Goal: Use online tool/utility: Utilize a website feature to perform a specific function

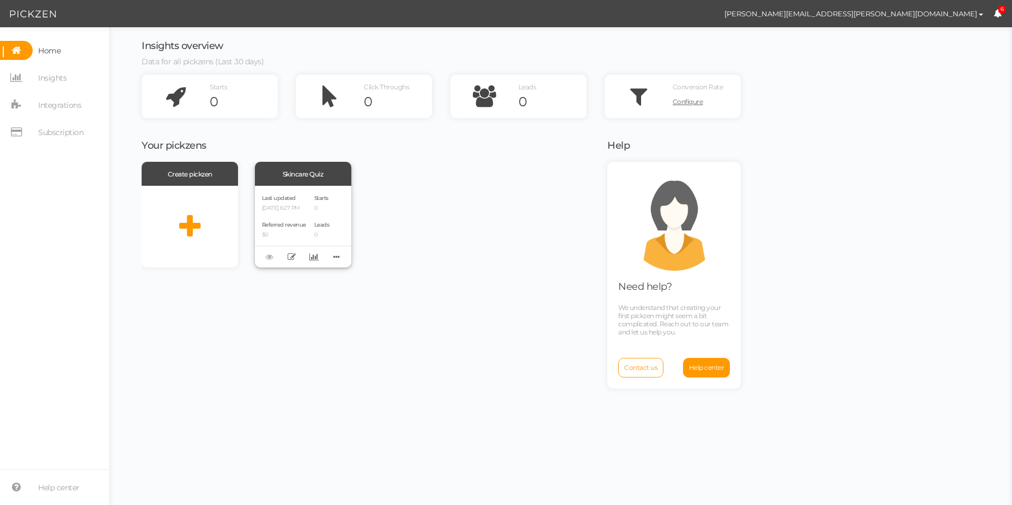
click at [312, 197] on div "Last updated [DATE] 6:27 PM Referred revenue $0 Starts 0 Leads 0" at bounding box center [303, 227] width 96 height 82
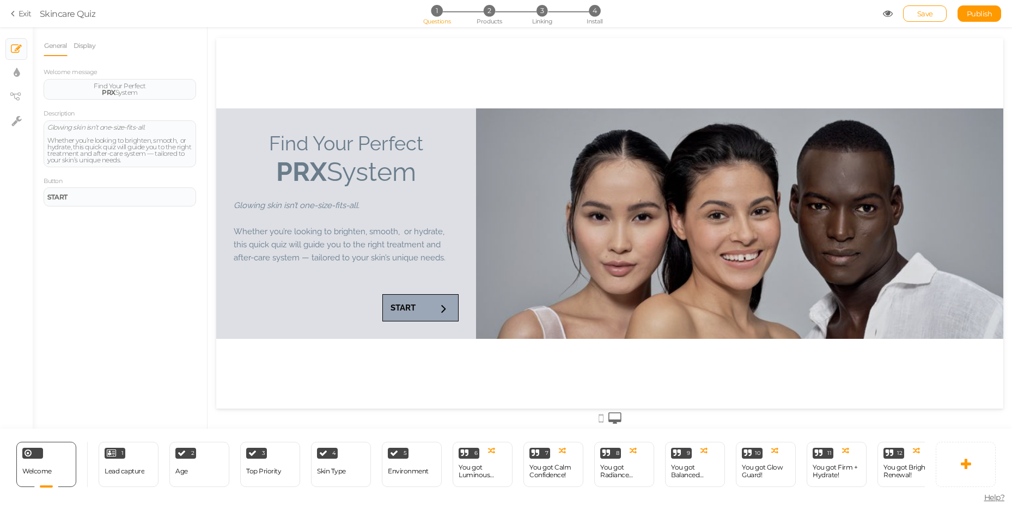
click at [887, 14] on icon at bounding box center [888, 14] width 10 height 10
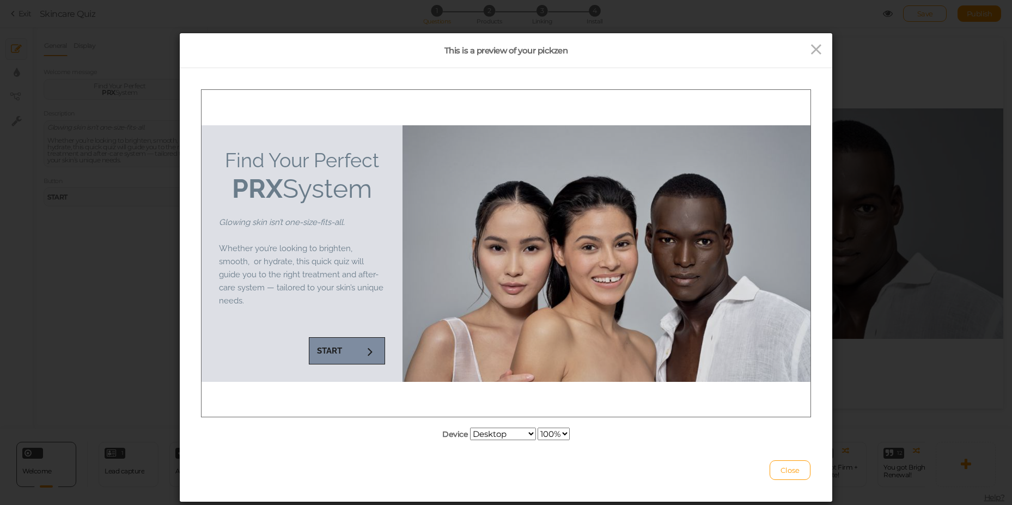
click at [347, 353] on link "START" at bounding box center [347, 350] width 76 height 27
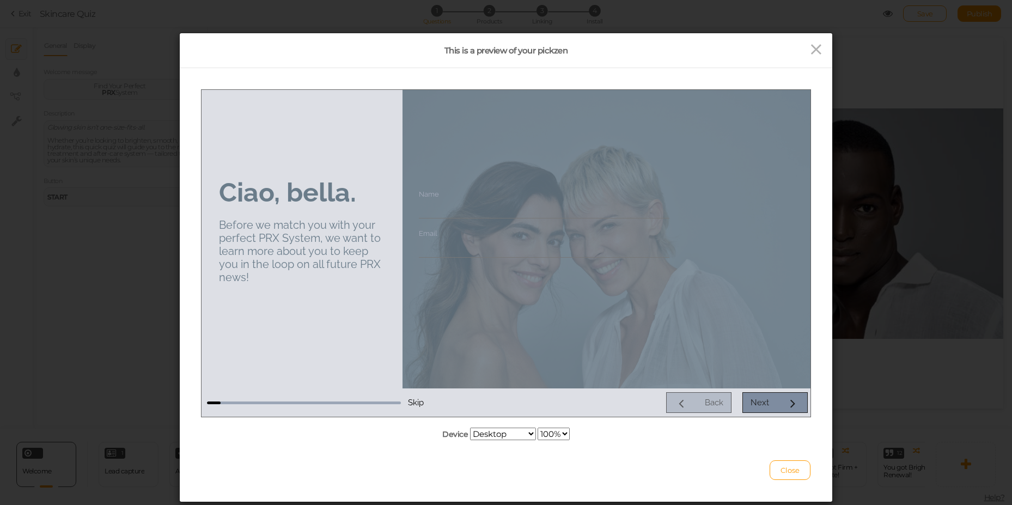
click at [793, 405] on icon at bounding box center [792, 402] width 14 height 14
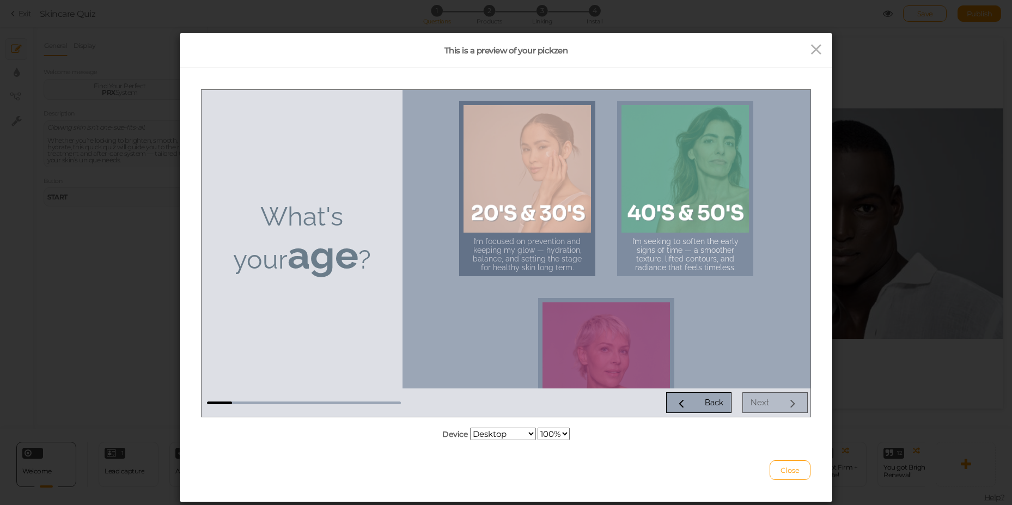
click at [500, 185] on div at bounding box center [526, 168] width 127 height 127
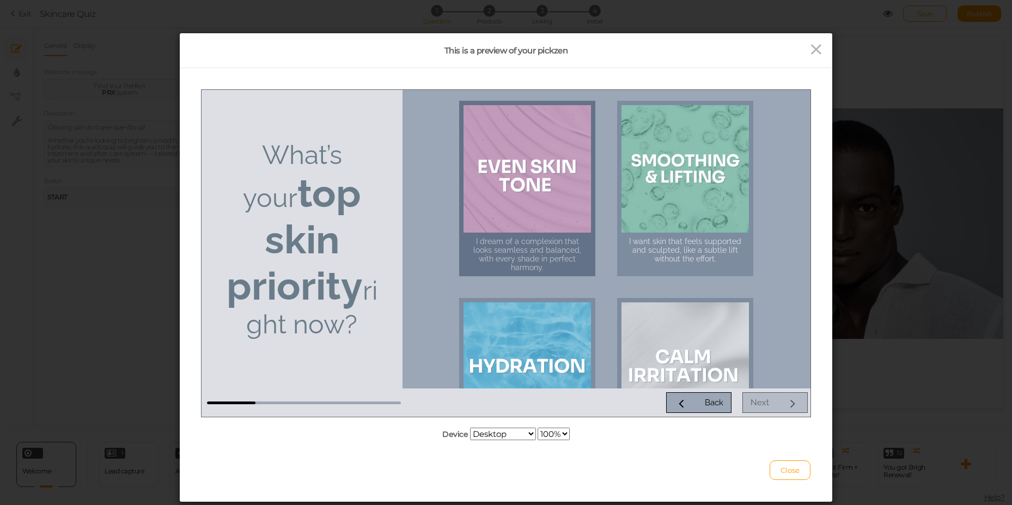
click at [533, 227] on div at bounding box center [526, 168] width 127 height 127
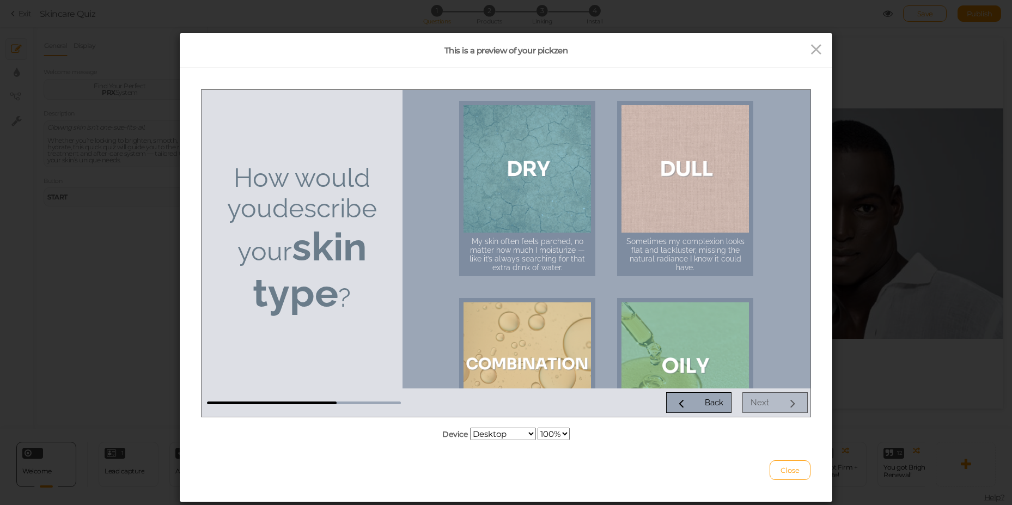
click at [533, 227] on div at bounding box center [526, 168] width 127 height 127
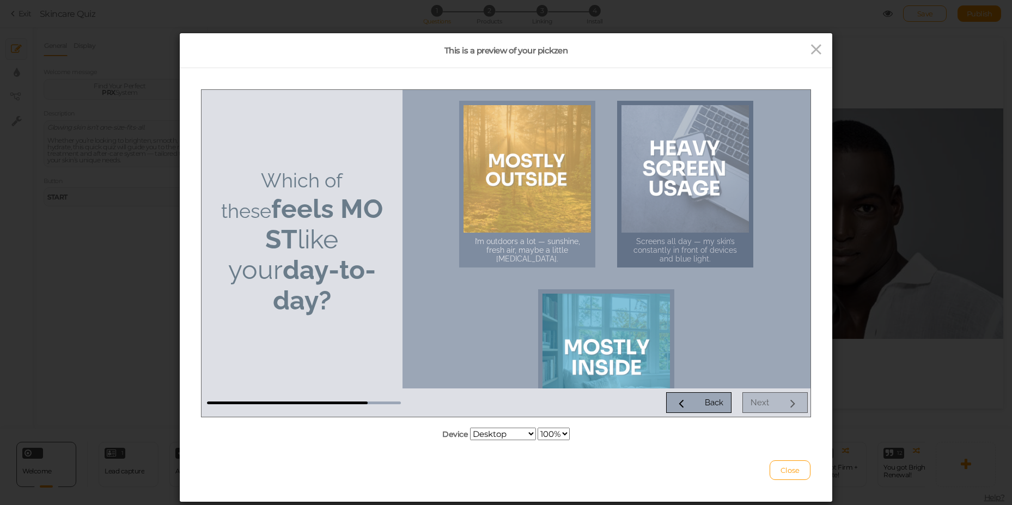
click at [667, 191] on div at bounding box center [684, 168] width 127 height 127
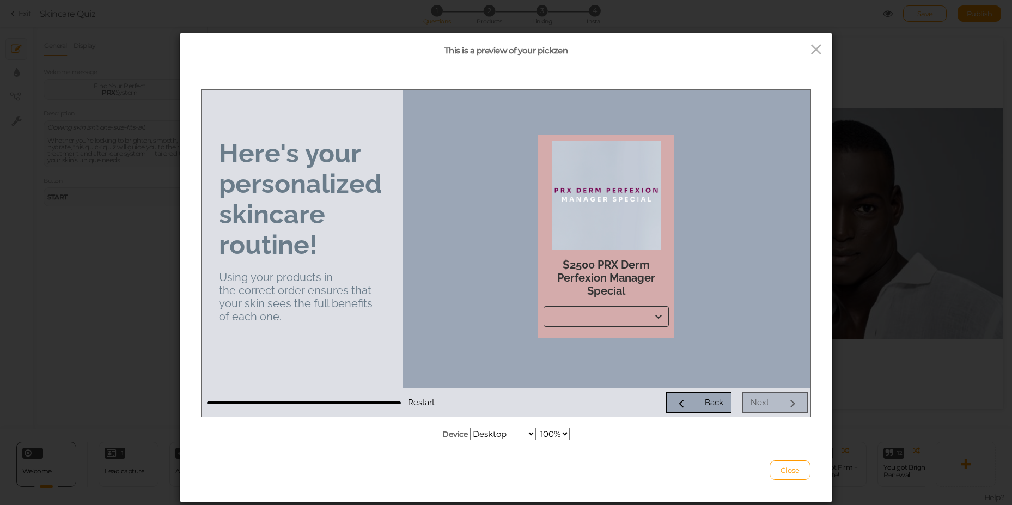
click at [601, 313] on div at bounding box center [596, 316] width 105 height 13
click at [597, 354] on div at bounding box center [606, 238] width 408 height 298
click at [592, 207] on div at bounding box center [605, 194] width 125 height 109
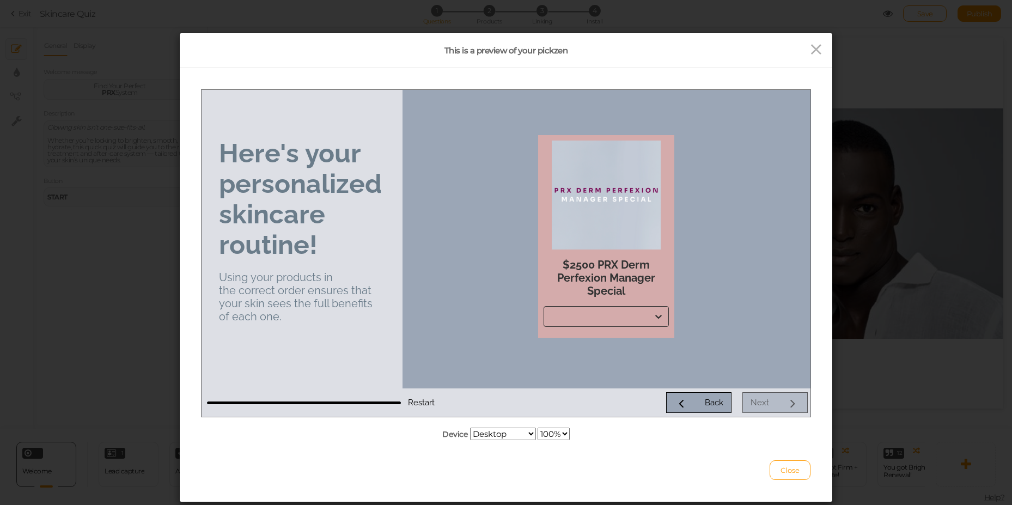
click at [592, 207] on div at bounding box center [605, 194] width 125 height 109
click at [573, 265] on div "$2500 PRX Derm Perfexion Manager Special" at bounding box center [605, 277] width 125 height 57
drag, startPoint x: 573, startPoint y: 265, endPoint x: 624, endPoint y: 292, distance: 57.5
click at [624, 292] on div "$2500 PRX Derm Perfexion Manager Special" at bounding box center [605, 277] width 125 height 57
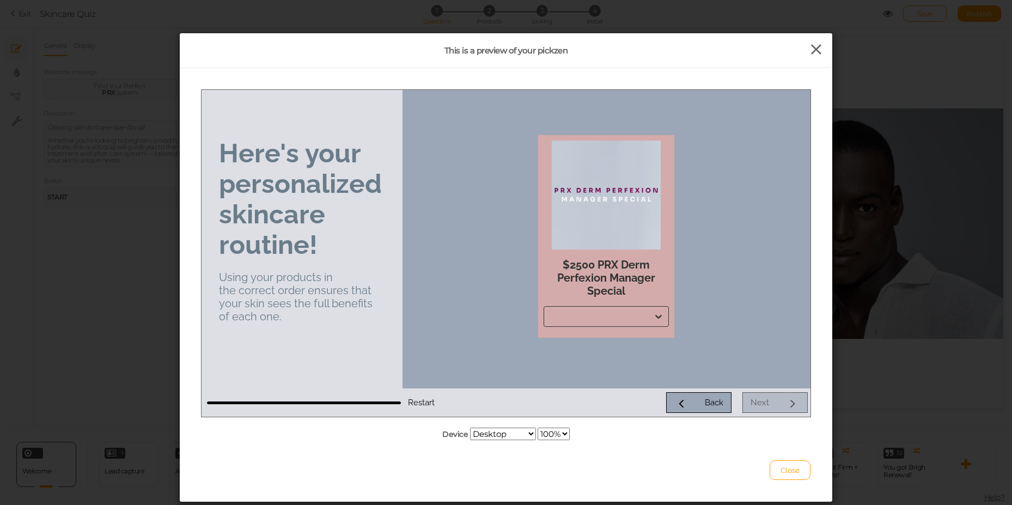
click at [811, 52] on icon at bounding box center [816, 49] width 16 height 16
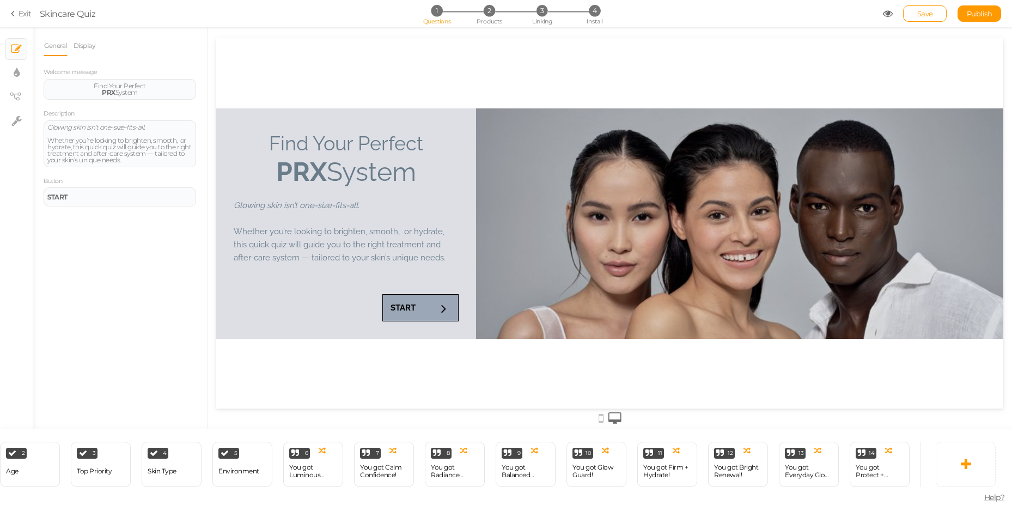
scroll to position [0, 242]
click at [809, 467] on div "You got Protect + Perfect!" at bounding box center [807, 470] width 48 height 15
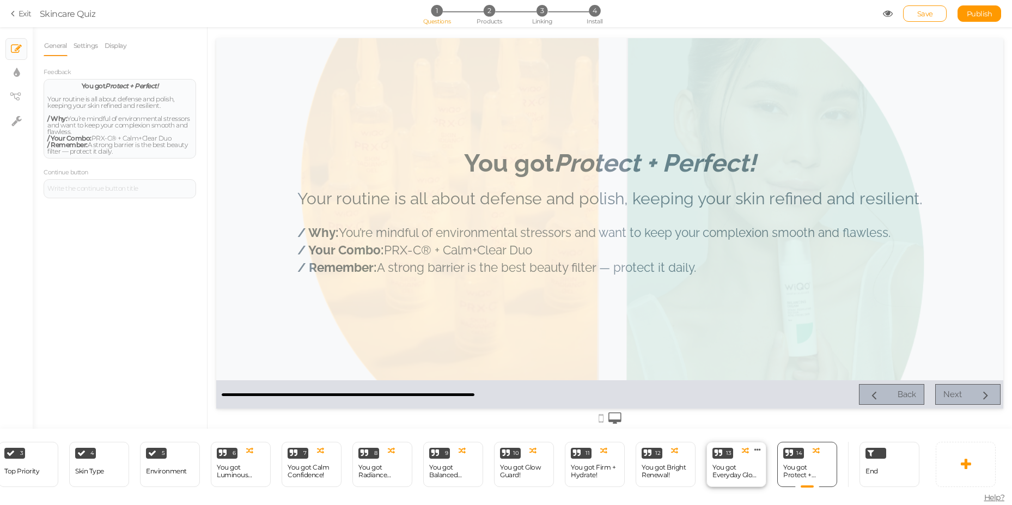
click at [756, 468] on div "You got Everyday Glow-Up!" at bounding box center [736, 470] width 48 height 15
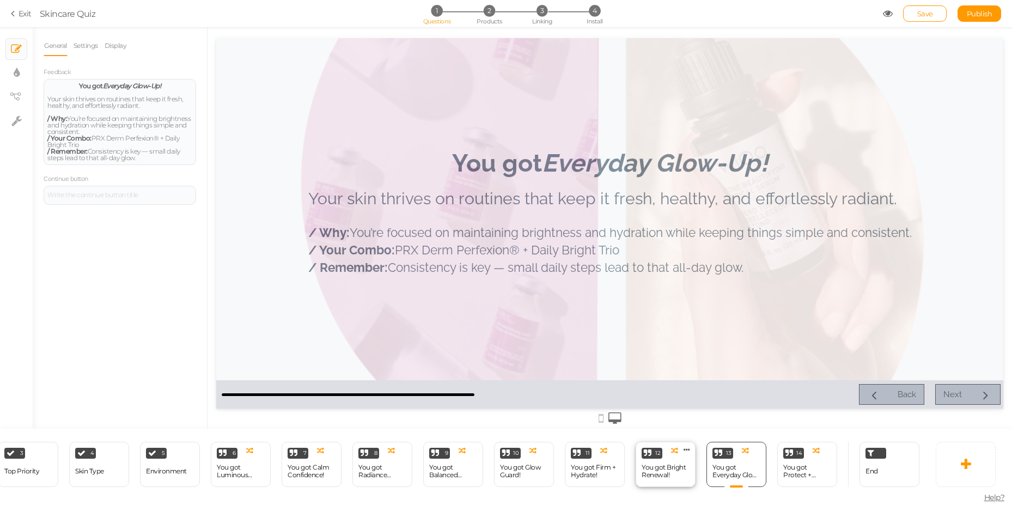
click at [664, 474] on div "You got Bright Renewal!" at bounding box center [665, 470] width 48 height 15
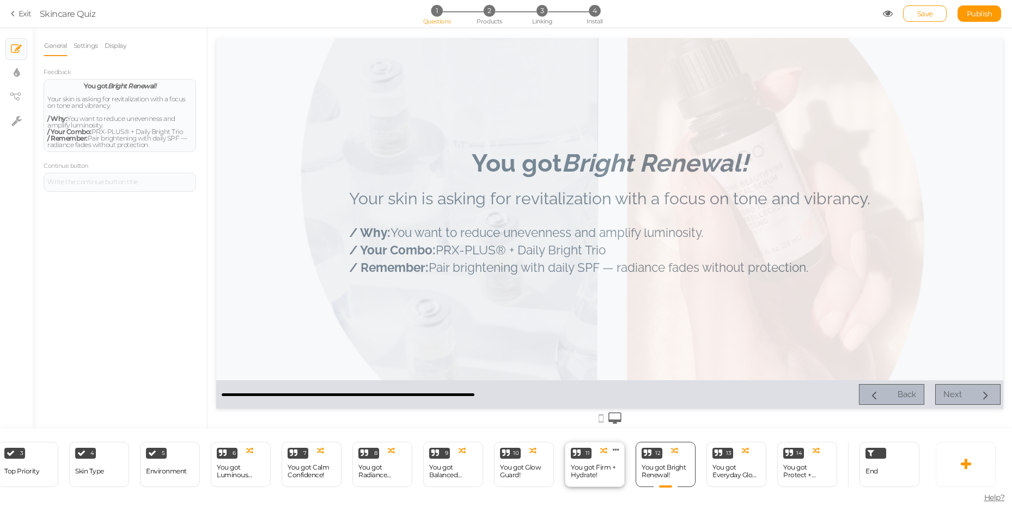
click at [585, 473] on div "You got Firm + Hydrate!" at bounding box center [595, 470] width 48 height 15
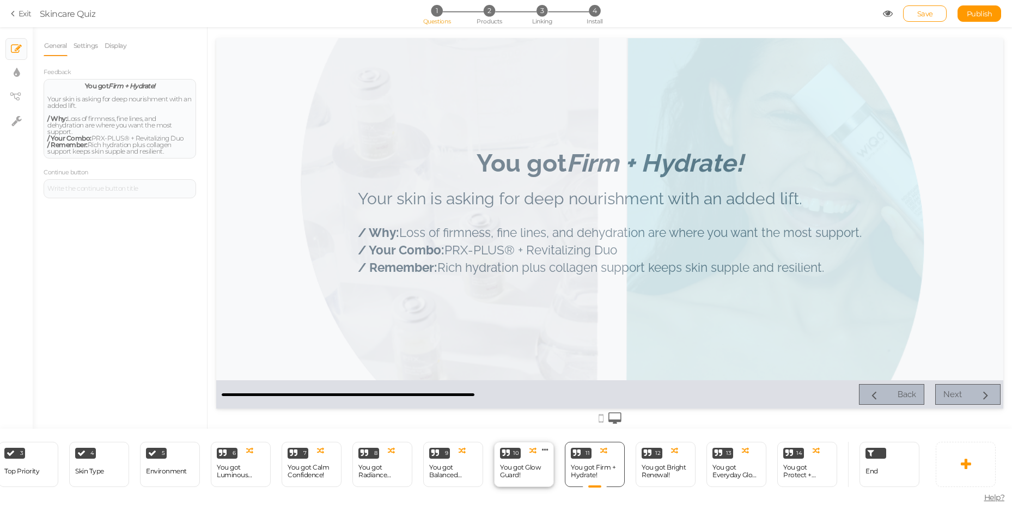
click at [528, 475] on div "You got Glow Guard!" at bounding box center [524, 471] width 48 height 19
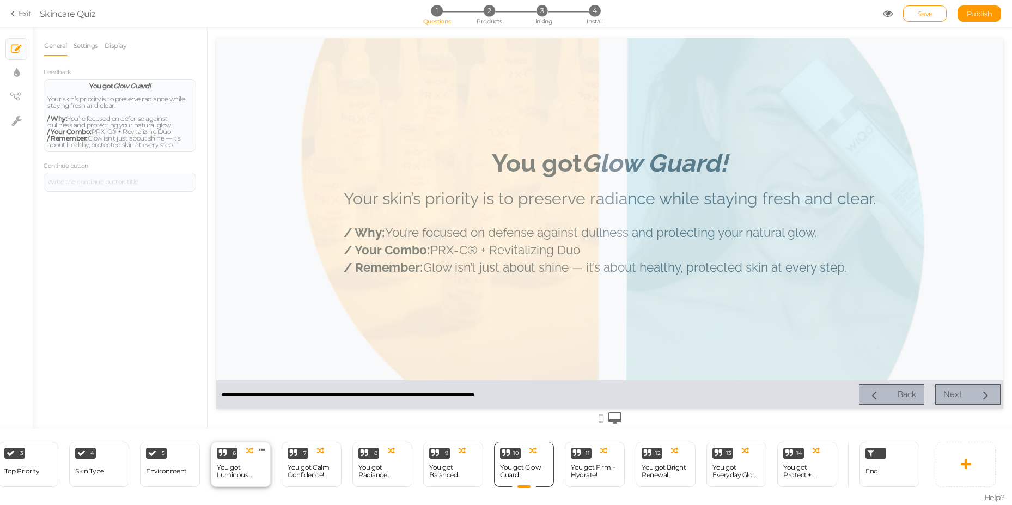
click at [264, 468] on div "You got Luminous Defense!" at bounding box center [241, 470] width 48 height 15
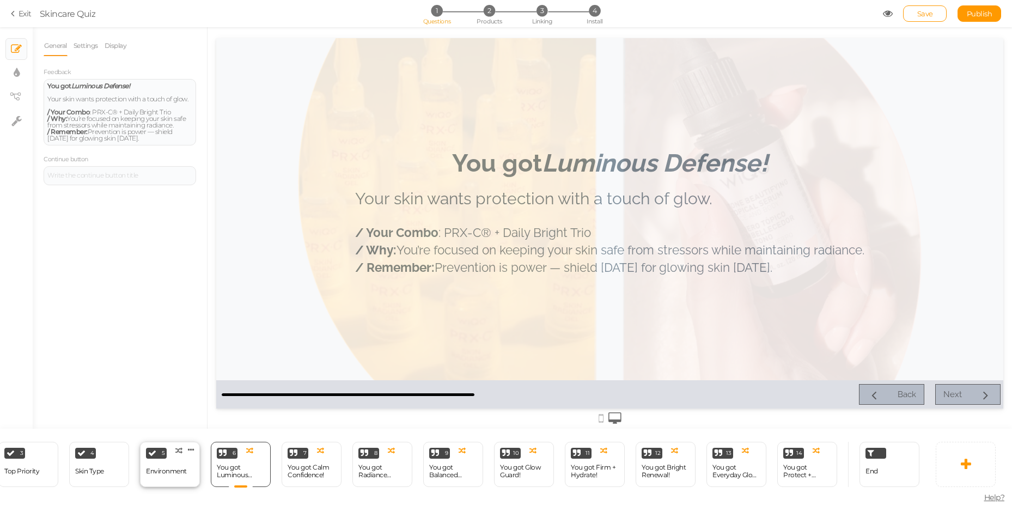
click at [160, 475] on div "Environment" at bounding box center [166, 471] width 41 height 19
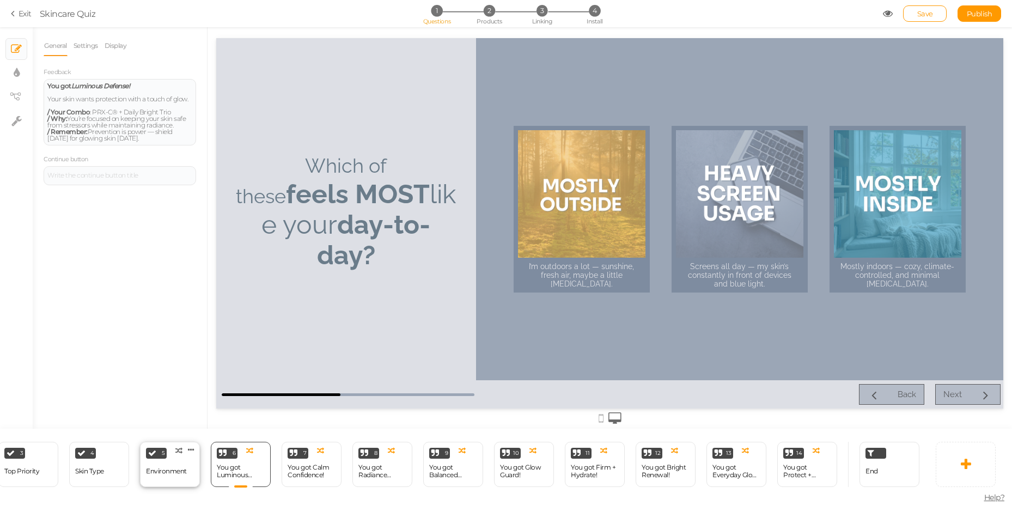
select select "2"
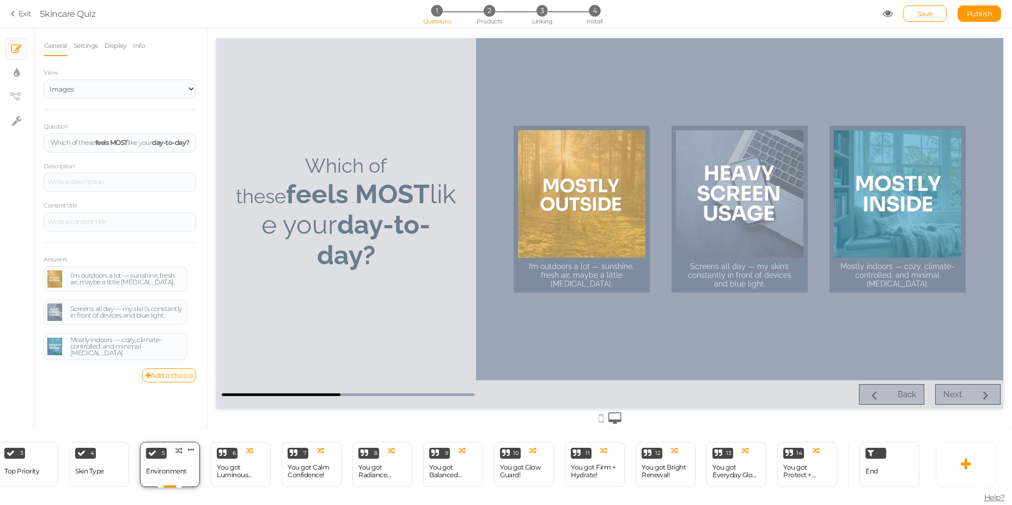
scroll to position [0, 0]
click at [246, 472] on div "You got Luminous Defense!" at bounding box center [241, 470] width 48 height 15
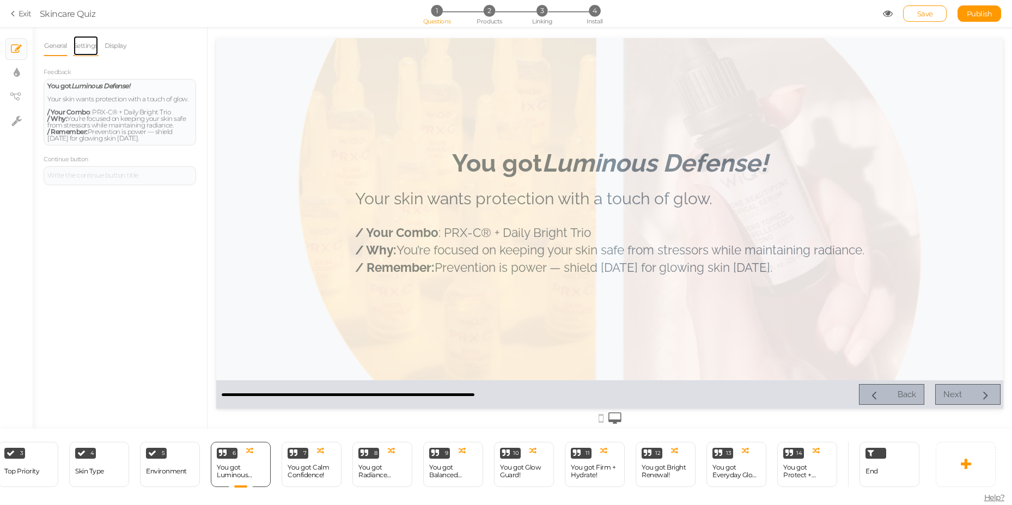
click at [90, 50] on link "Settings" at bounding box center [86, 45] width 26 height 21
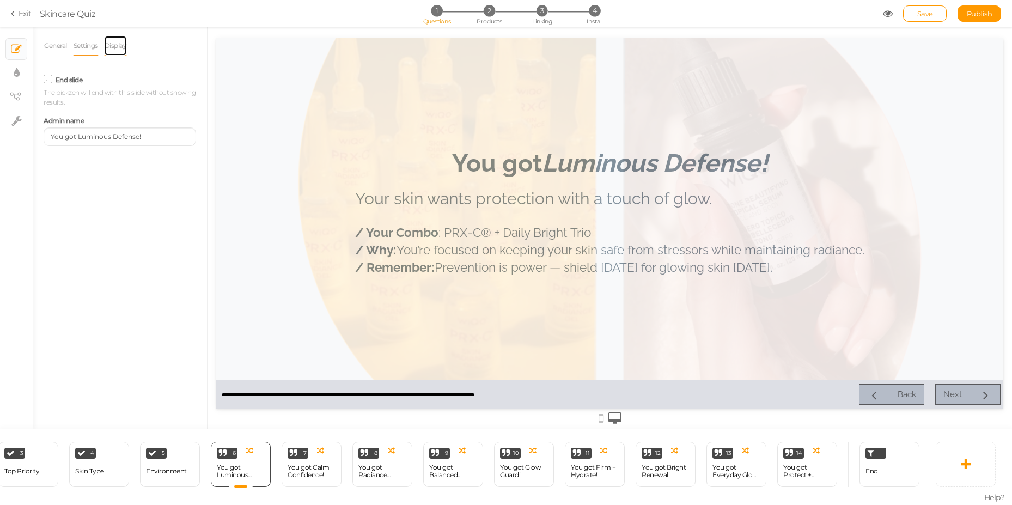
click at [116, 44] on link "Display" at bounding box center [115, 45] width 23 height 21
click at [64, 46] on link "General" at bounding box center [56, 45] width 24 height 21
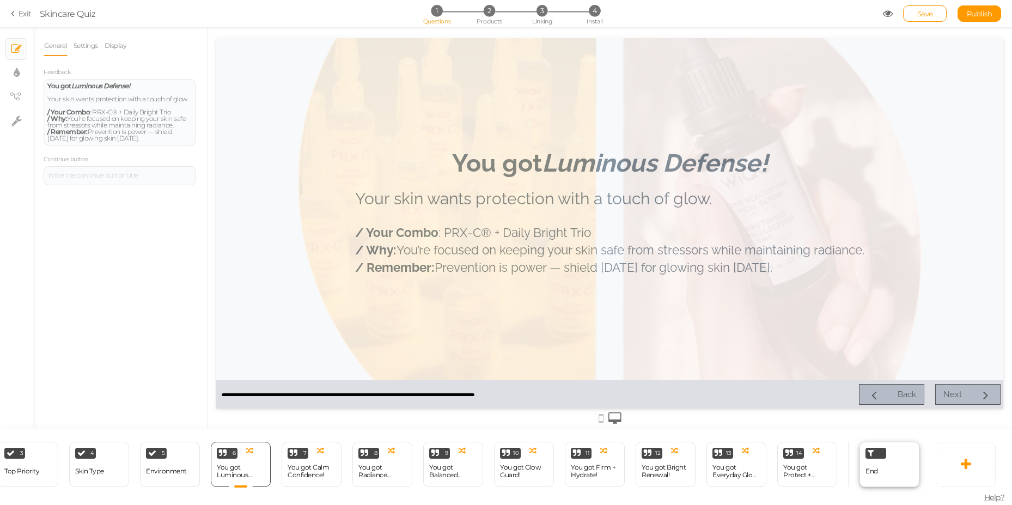
click at [862, 463] on div "End" at bounding box center [889, 464] width 60 height 45
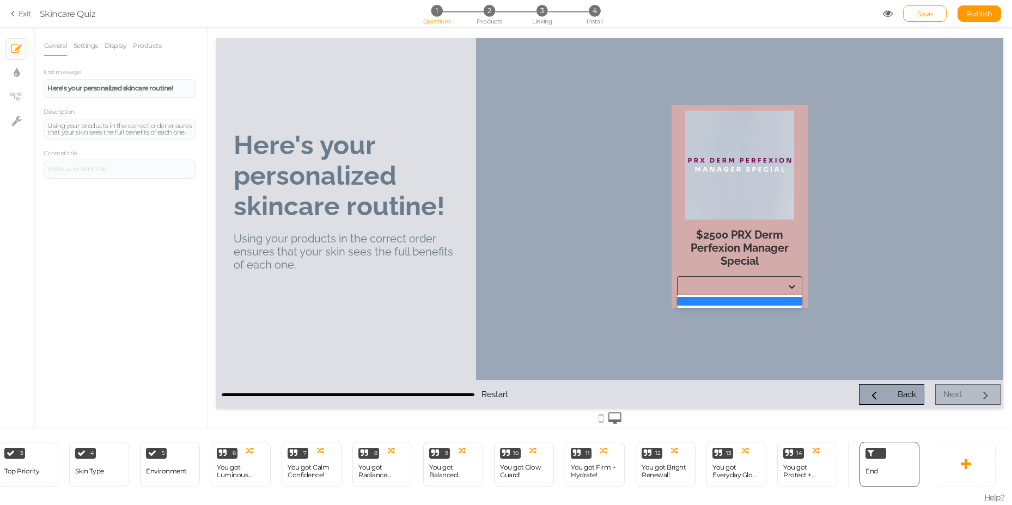
click at [760, 278] on div at bounding box center [739, 286] width 125 height 21
click at [78, 44] on link "Settings" at bounding box center [86, 45] width 26 height 21
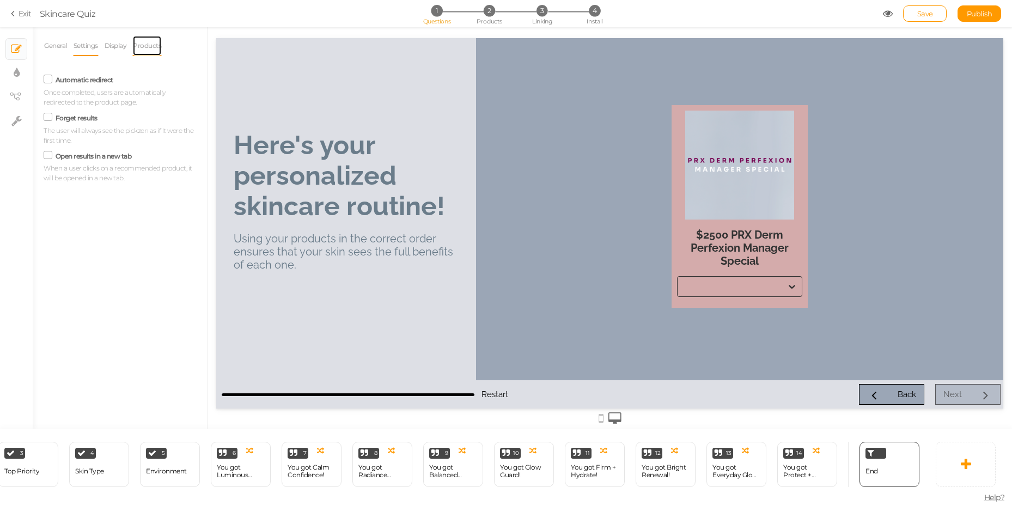
click at [135, 44] on link "Products" at bounding box center [146, 45] width 29 height 21
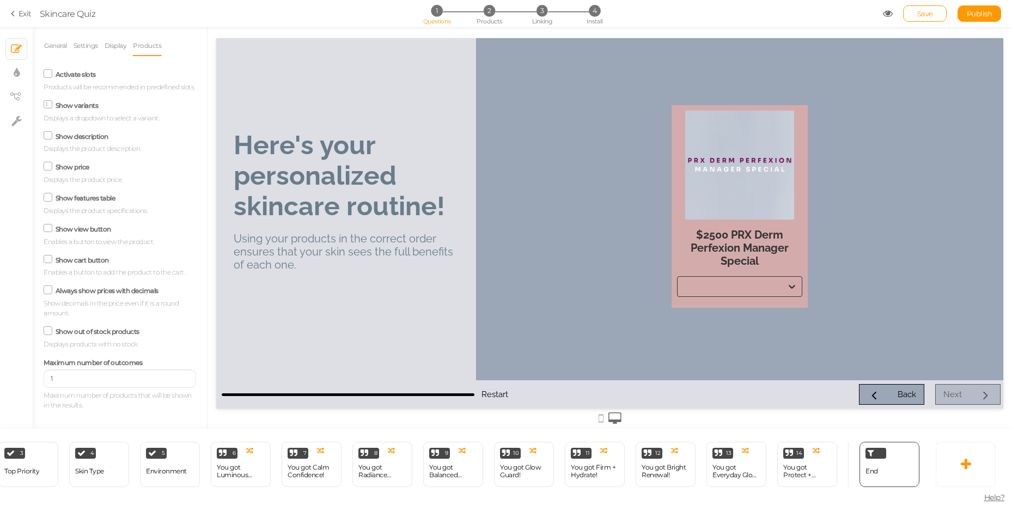
click at [77, 105] on label "Show variants" at bounding box center [77, 105] width 43 height 8
click at [0, 0] on input "Show variants" at bounding box center [0, 0] width 0 height 0
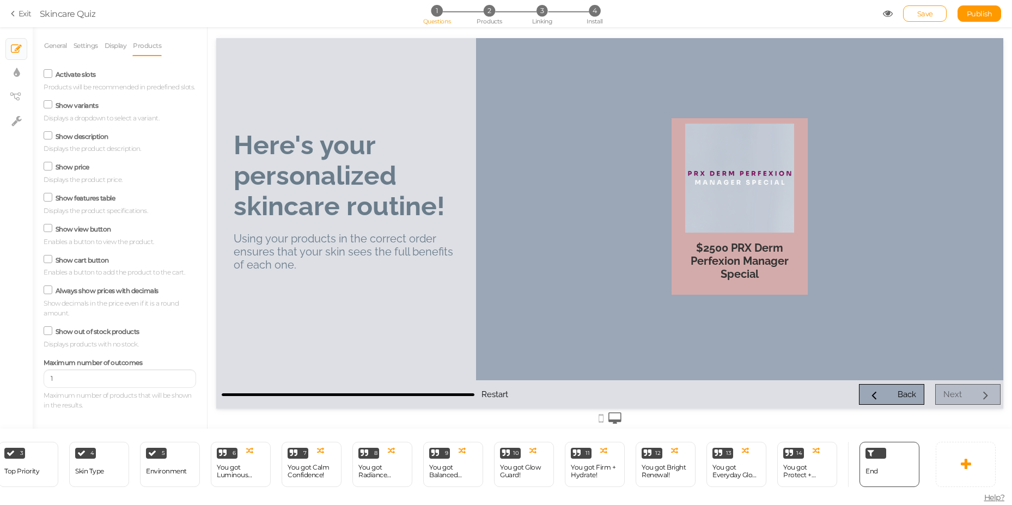
click at [77, 105] on label "Show variants" at bounding box center [77, 105] width 43 height 8
click at [0, 0] on input "Show variants" at bounding box center [0, 0] width 0 height 0
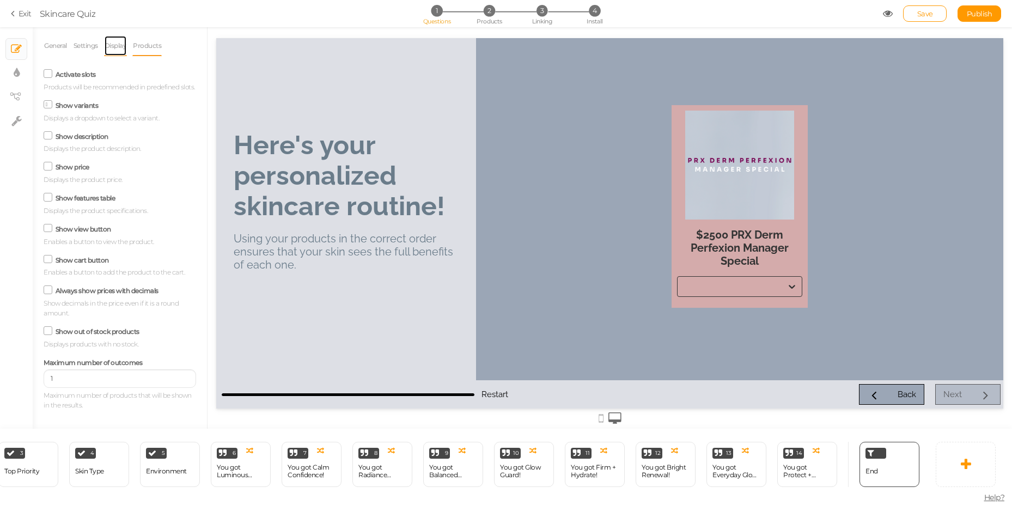
click at [112, 51] on link "Display" at bounding box center [115, 45] width 23 height 21
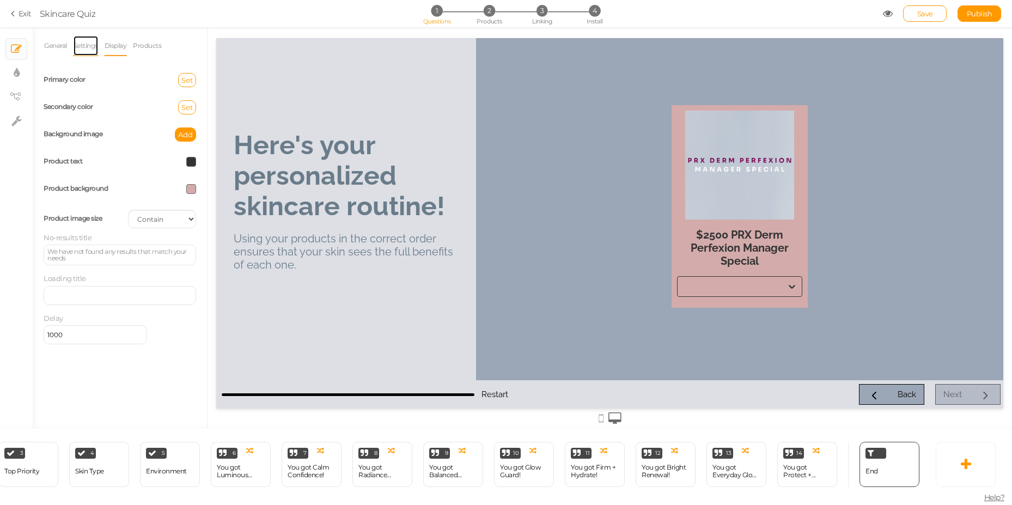
click at [83, 51] on link "Settings" at bounding box center [86, 45] width 26 height 21
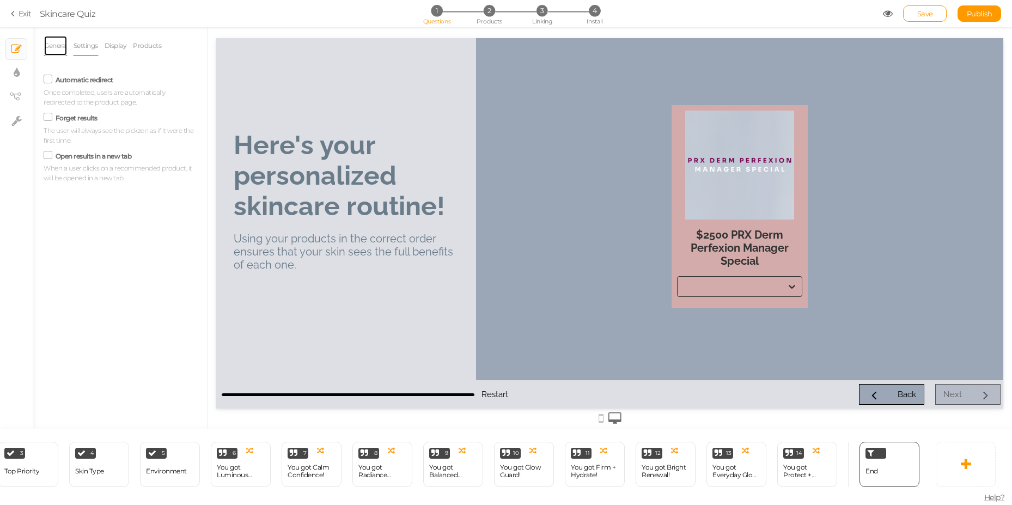
click at [63, 45] on link "General" at bounding box center [56, 45] width 24 height 21
click at [715, 287] on div at bounding box center [729, 286] width 105 height 13
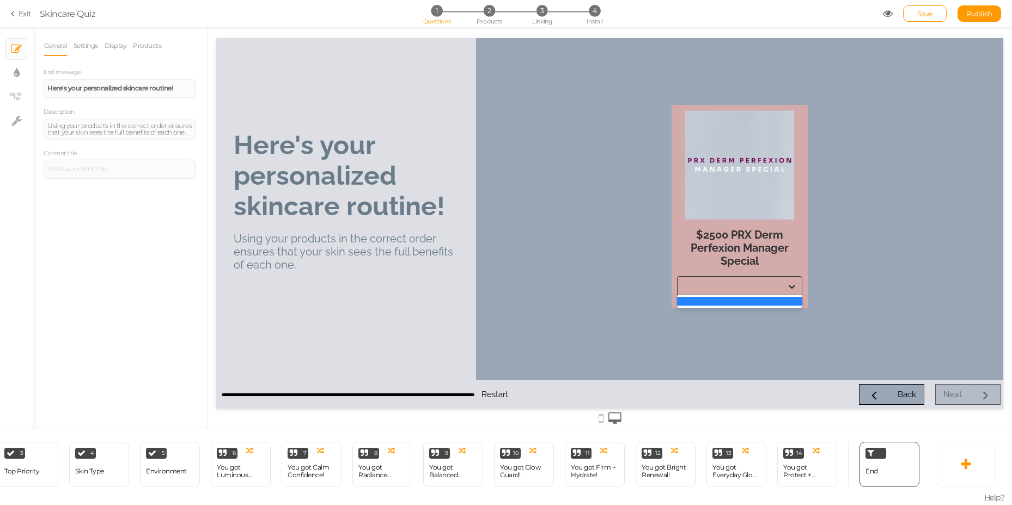
click at [715, 287] on div at bounding box center [729, 286] width 105 height 13
click at [244, 463] on div "You got Luminous Defense!" at bounding box center [241, 470] width 48 height 15
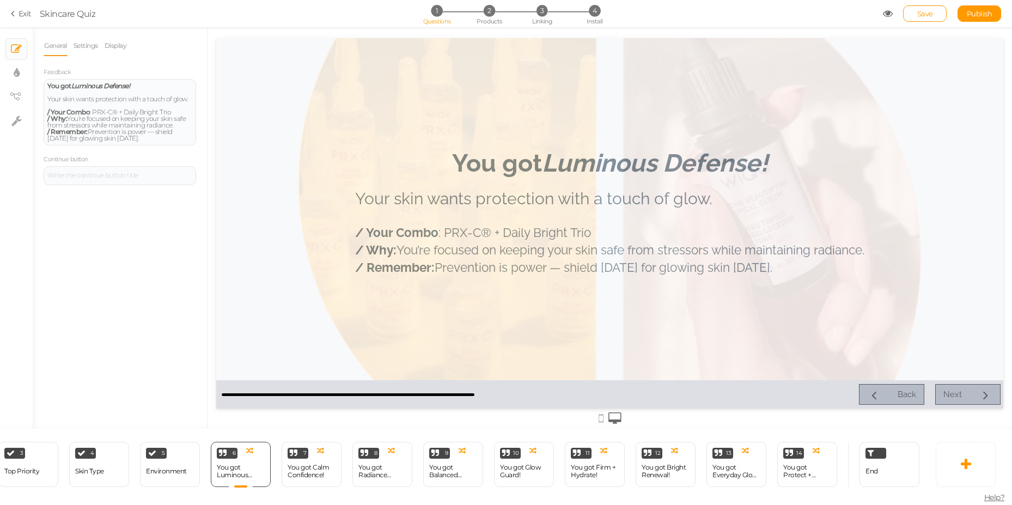
click at [890, 15] on icon at bounding box center [888, 14] width 10 height 10
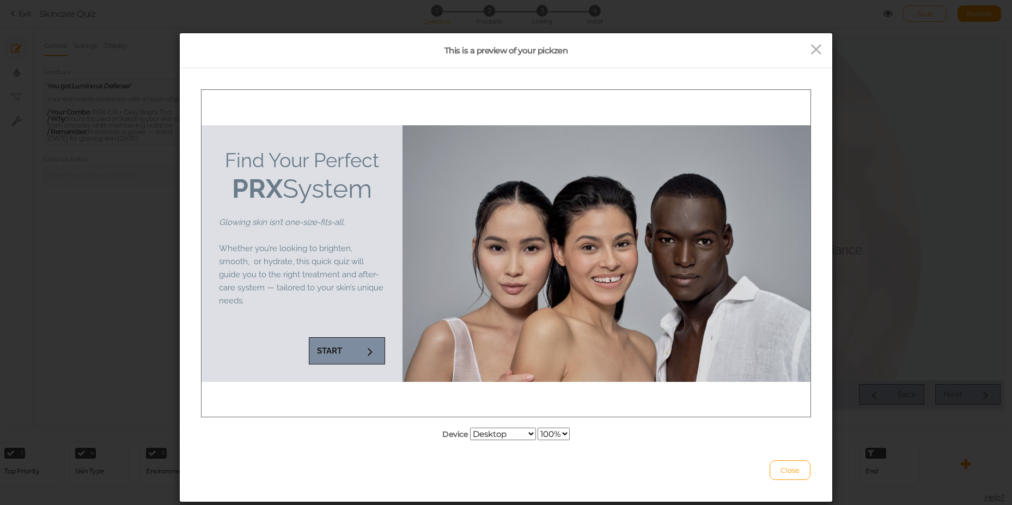
click at [376, 343] on icon at bounding box center [370, 350] width 14 height 14
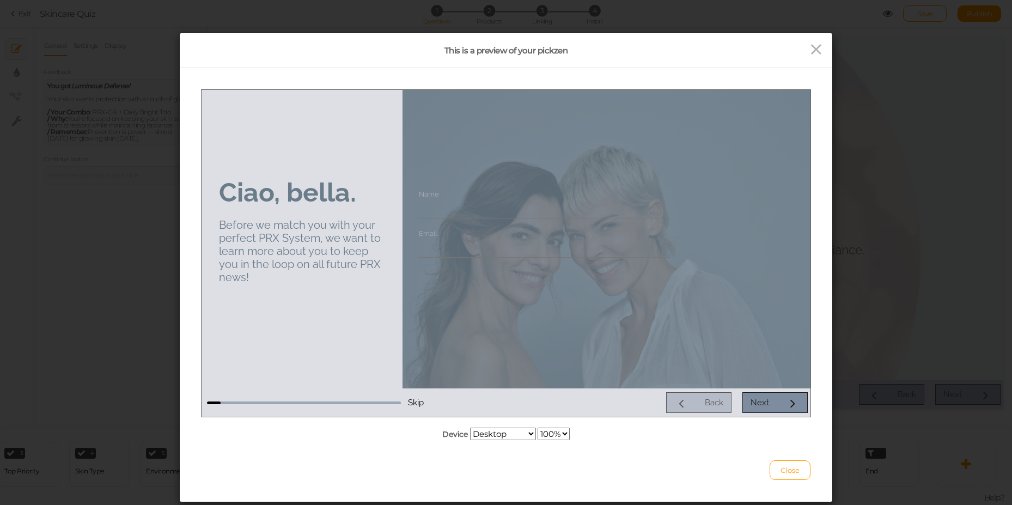
click at [760, 404] on div "Next" at bounding box center [759, 402] width 19 height 10
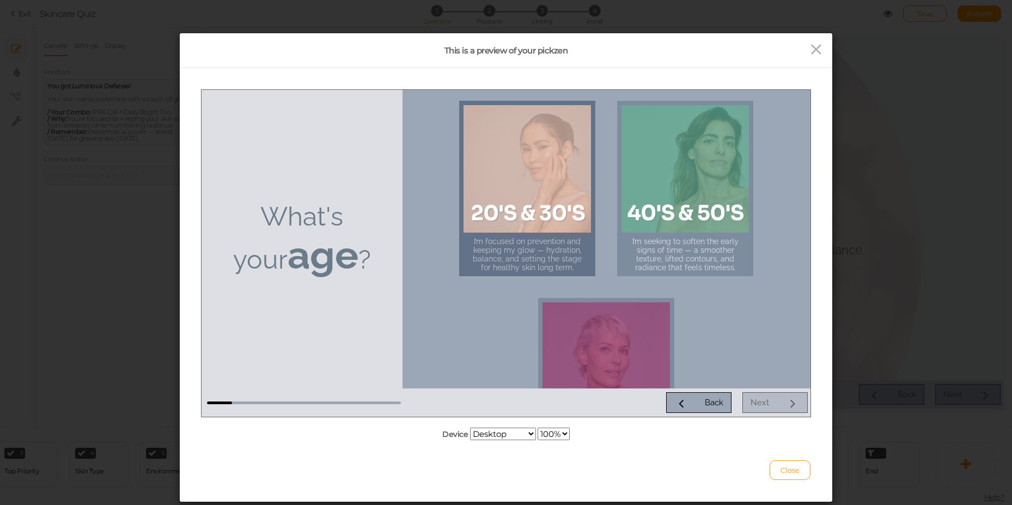
click at [522, 181] on div at bounding box center [526, 168] width 127 height 127
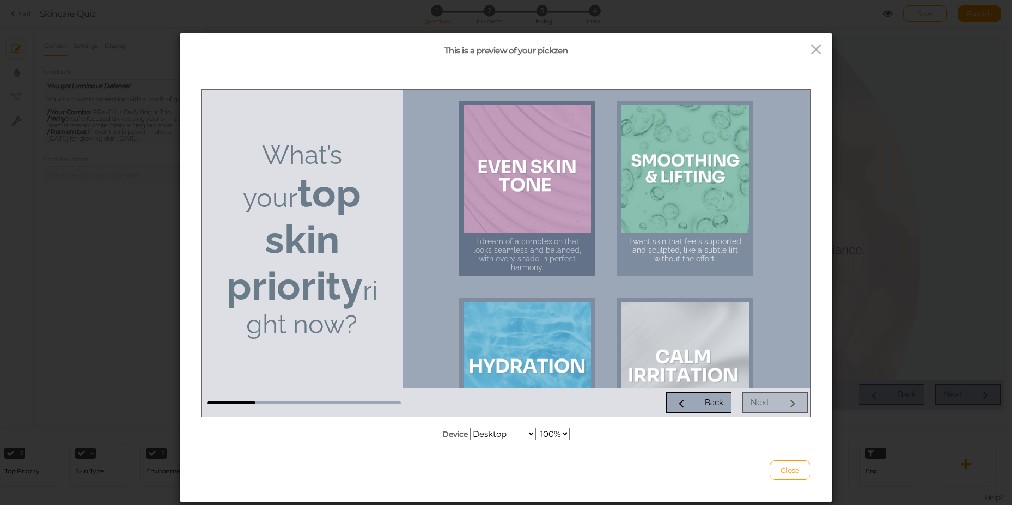
click at [522, 180] on div at bounding box center [526, 168] width 127 height 127
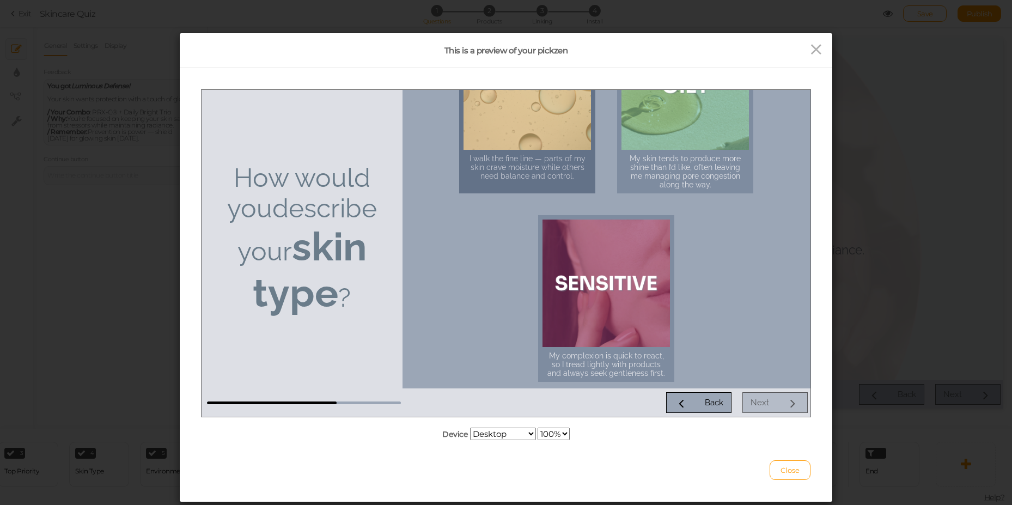
scroll to position [284, 0]
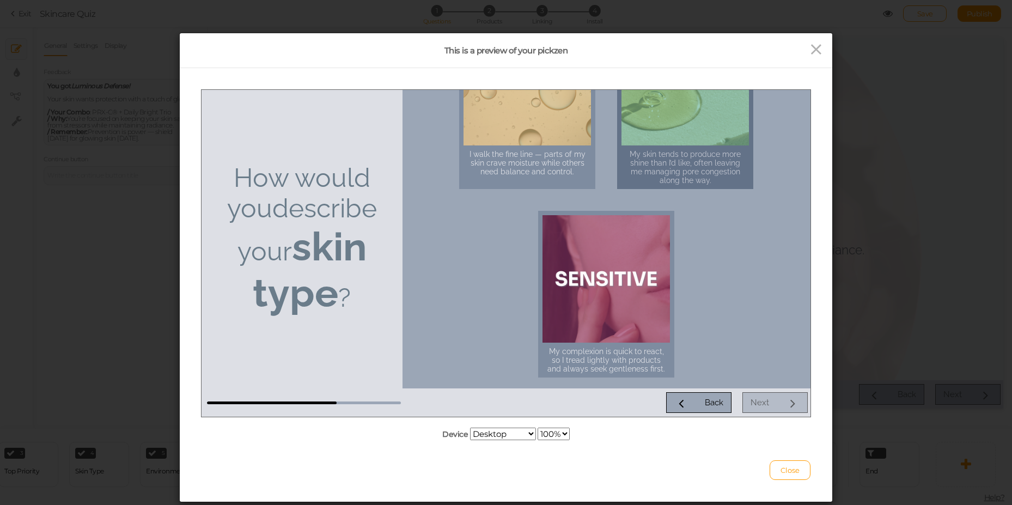
click at [691, 129] on div at bounding box center [684, 80] width 127 height 127
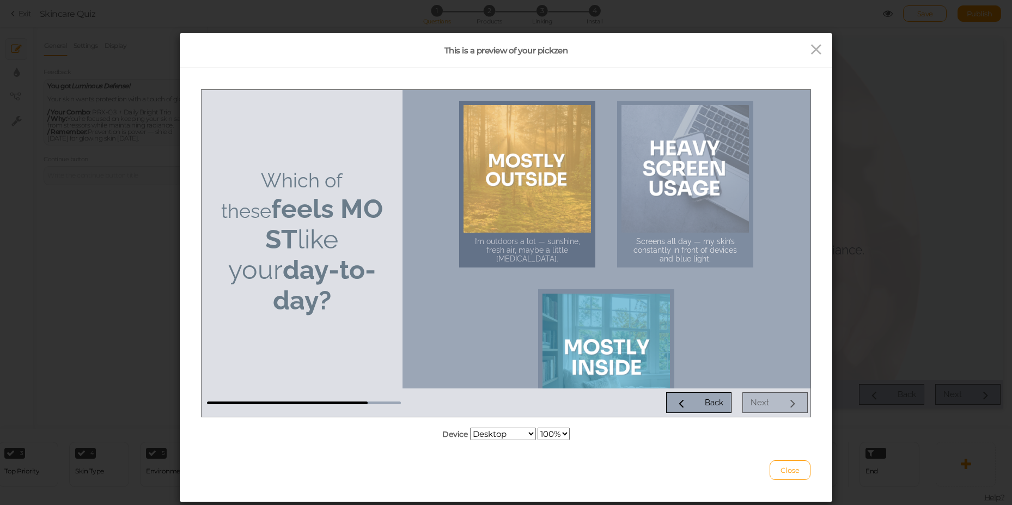
click at [552, 210] on div at bounding box center [526, 168] width 127 height 127
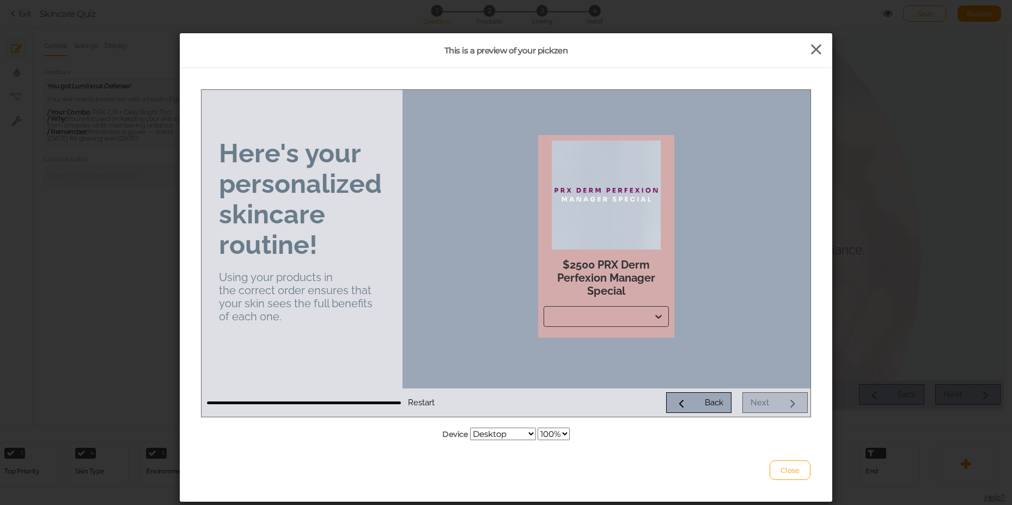
click at [817, 48] on icon at bounding box center [816, 49] width 16 height 16
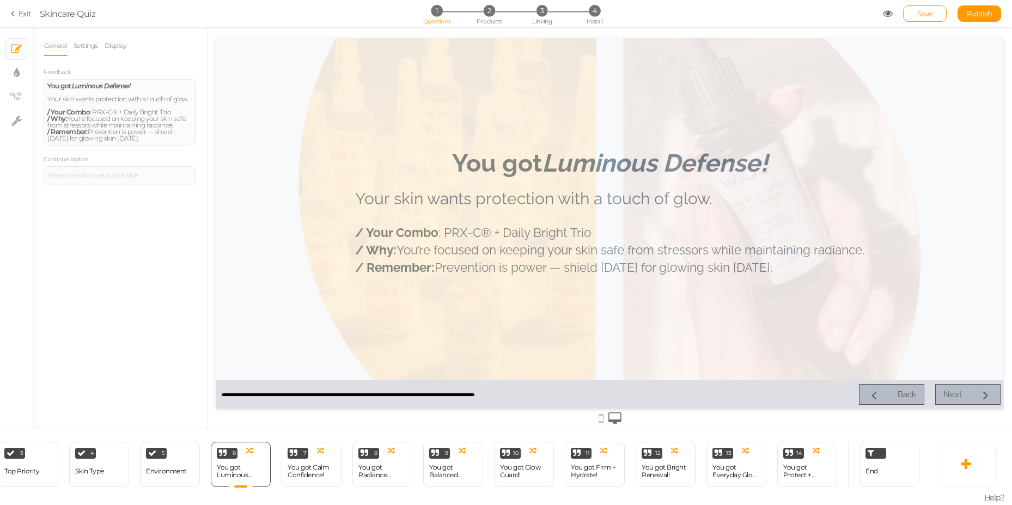
drag, startPoint x: 889, startPoint y: 16, endPoint x: 650, endPoint y: 8, distance: 239.7
click at [889, 16] on icon at bounding box center [888, 14] width 10 height 10
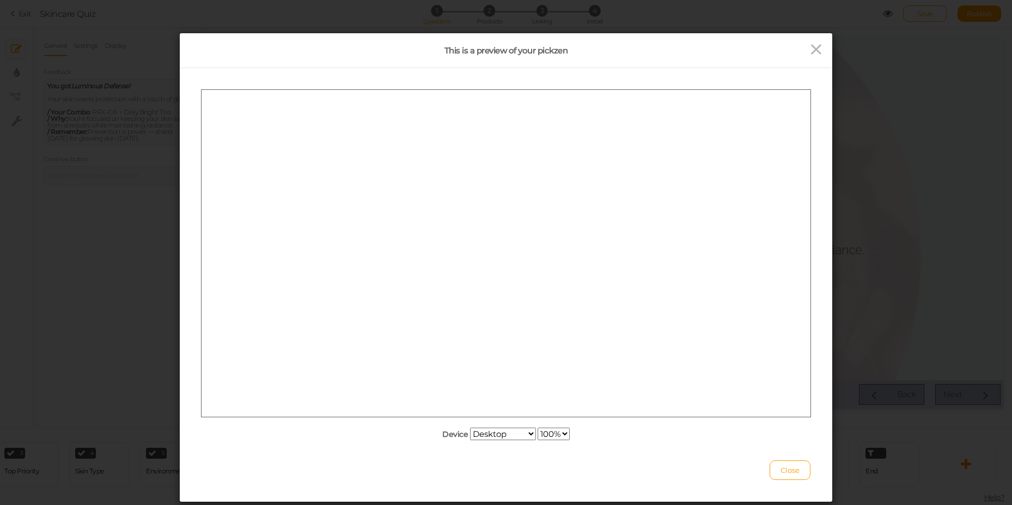
scroll to position [0, 0]
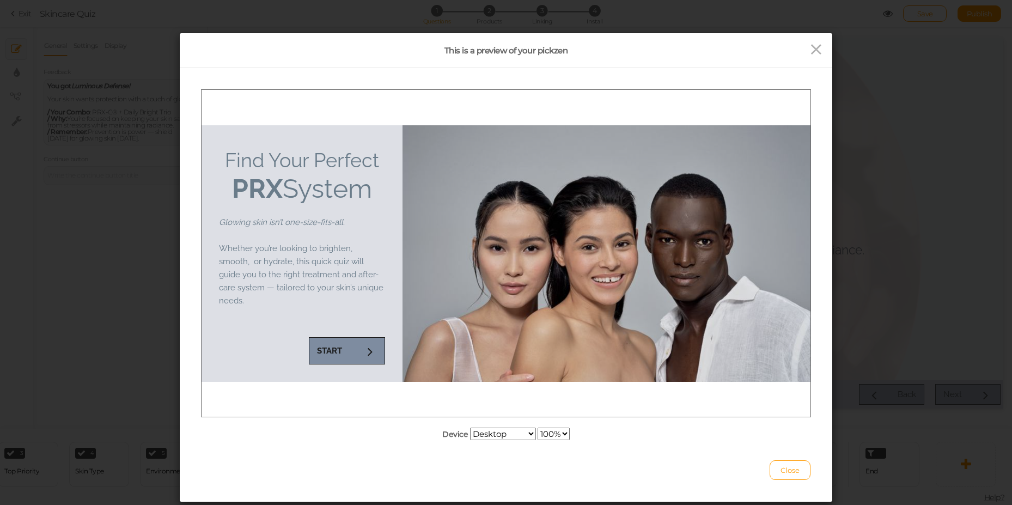
click at [343, 348] on link "START" at bounding box center [347, 350] width 76 height 27
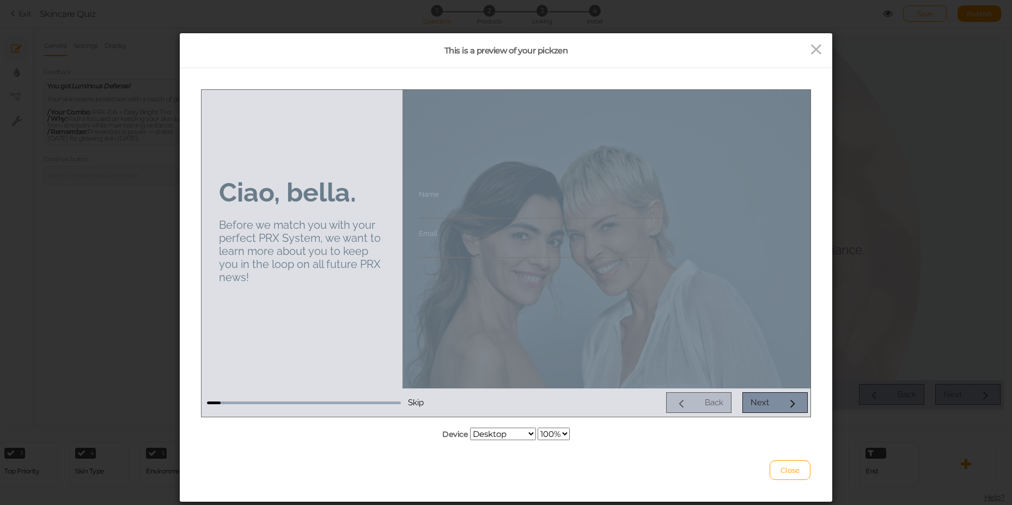
click at [784, 398] on link "Next" at bounding box center [774, 401] width 65 height 21
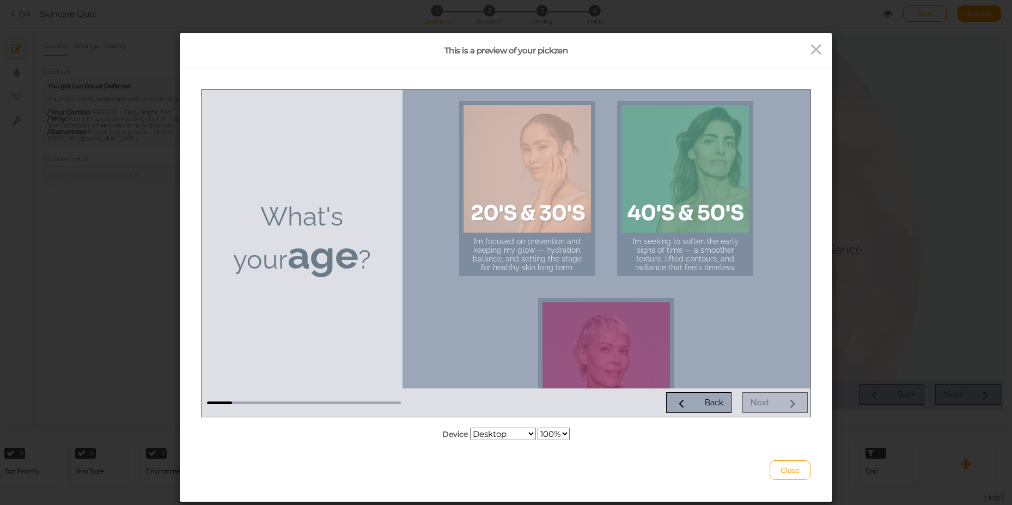
click at [781, 408] on div "Back Next" at bounding box center [605, 401] width 404 height 21
click at [551, 201] on div at bounding box center [526, 168] width 127 height 127
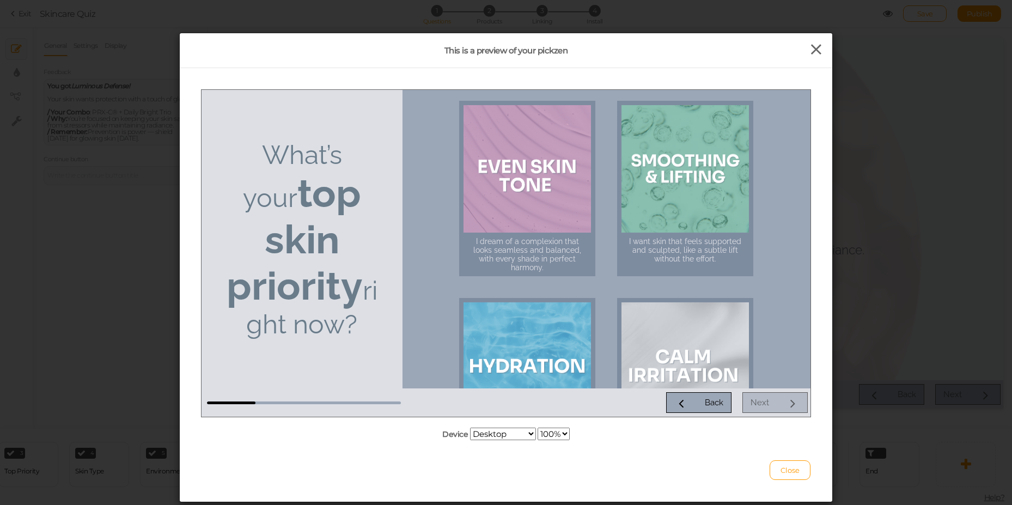
click at [808, 43] on icon at bounding box center [816, 49] width 16 height 16
